Goal: Task Accomplishment & Management: Manage account settings

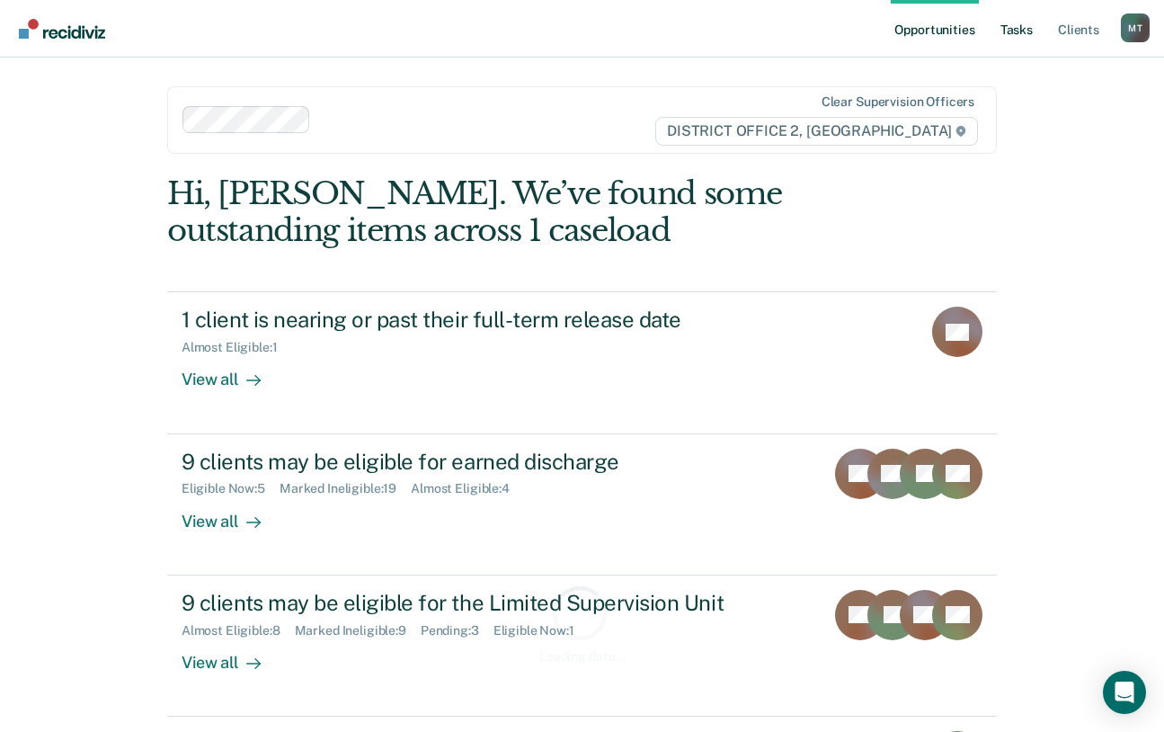
click at [1023, 34] on link "Tasks" at bounding box center [1017, 29] width 40 height 58
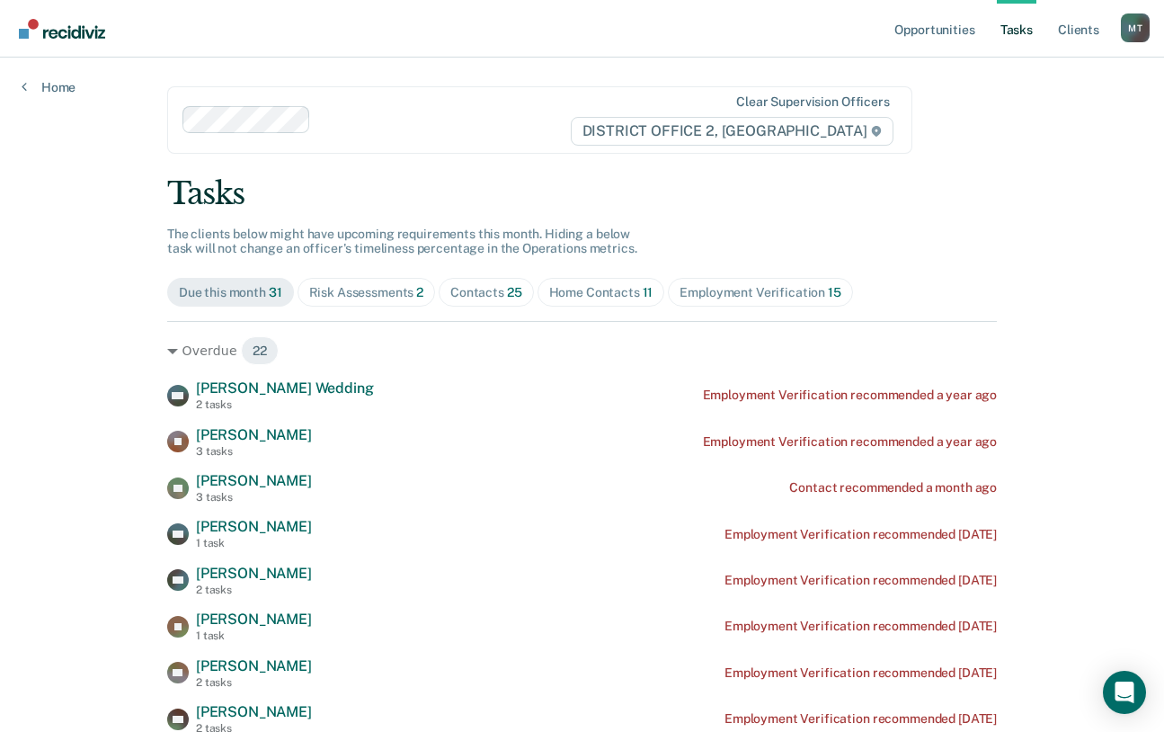
click at [486, 289] on div "Contacts 25" at bounding box center [486, 292] width 72 height 15
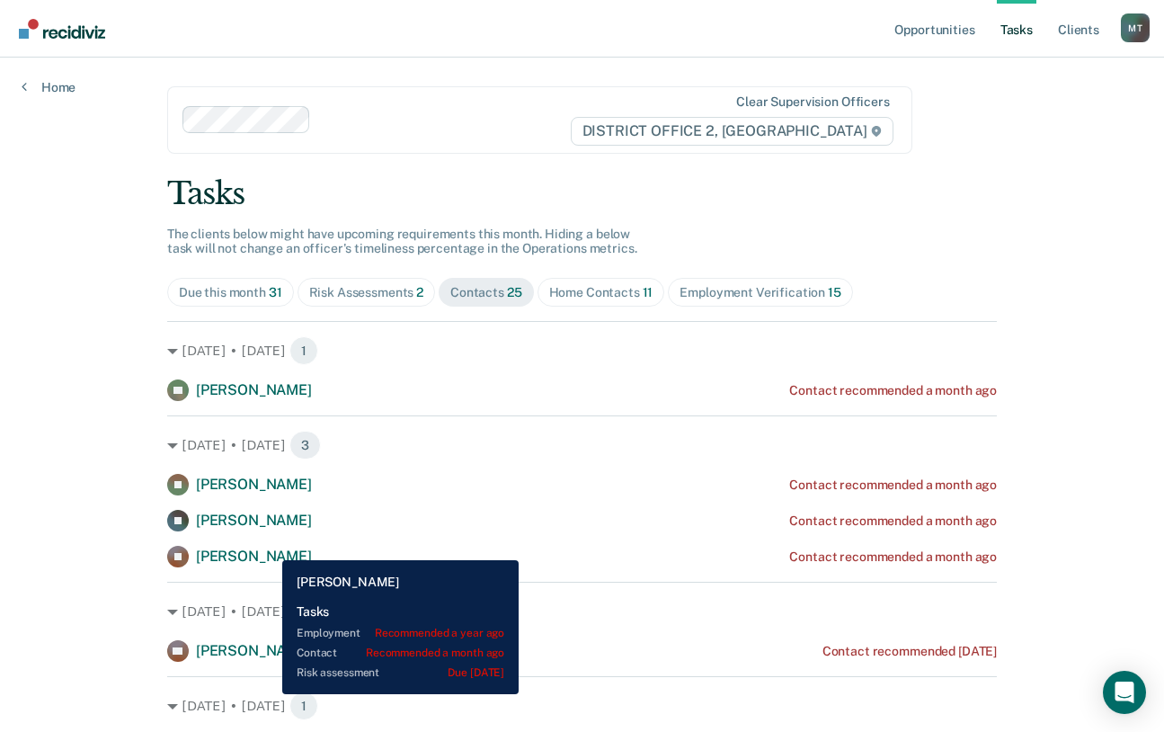
click at [269, 547] on span "[PERSON_NAME]" at bounding box center [254, 555] width 116 height 17
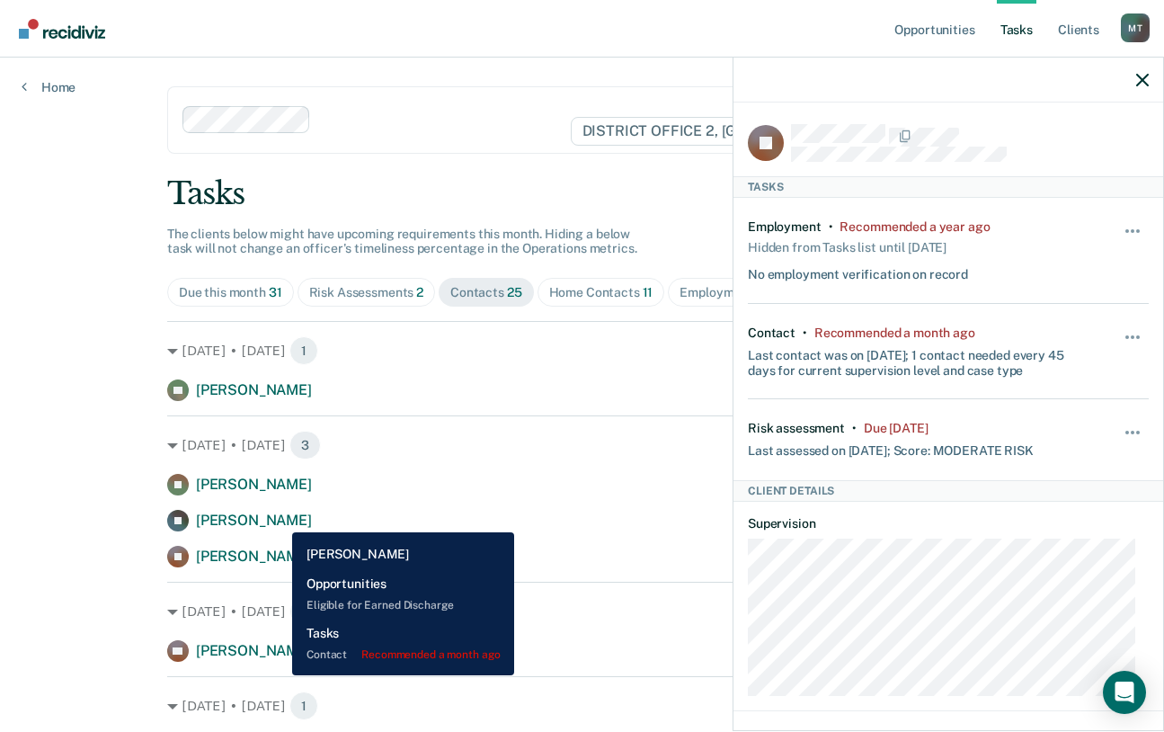
click at [279, 519] on span "[PERSON_NAME]" at bounding box center [254, 519] width 116 height 17
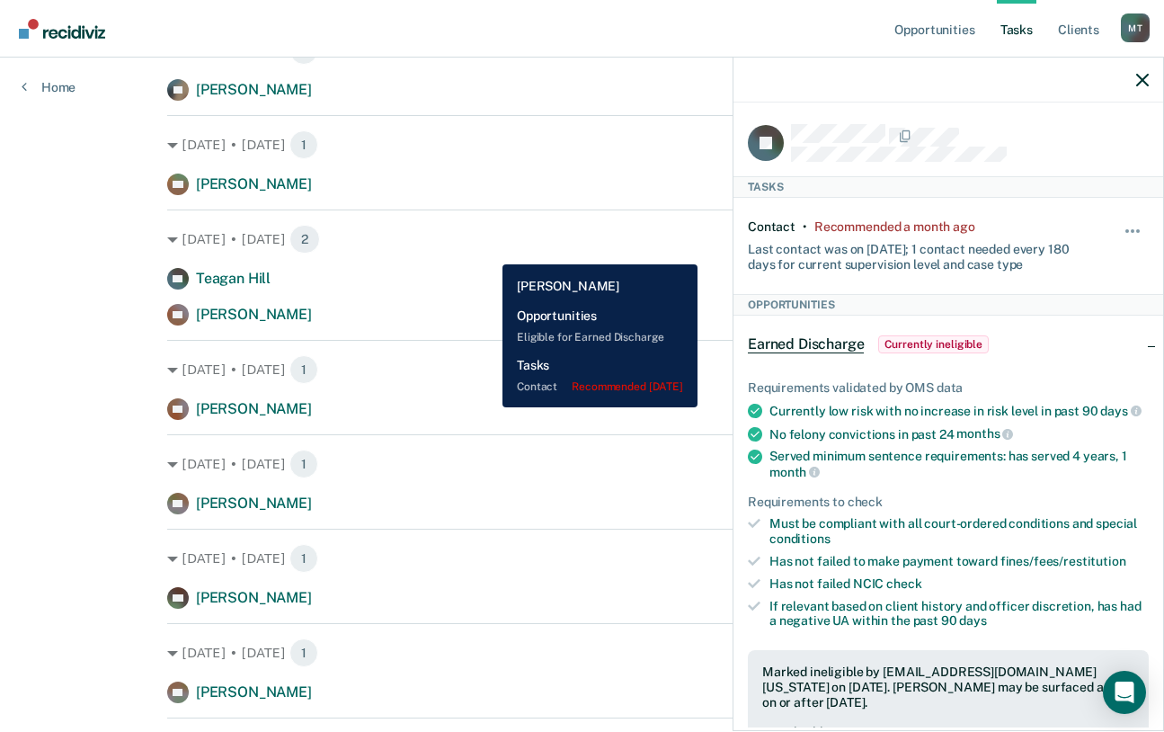
scroll to position [635, 0]
